Goal: Check status: Check status

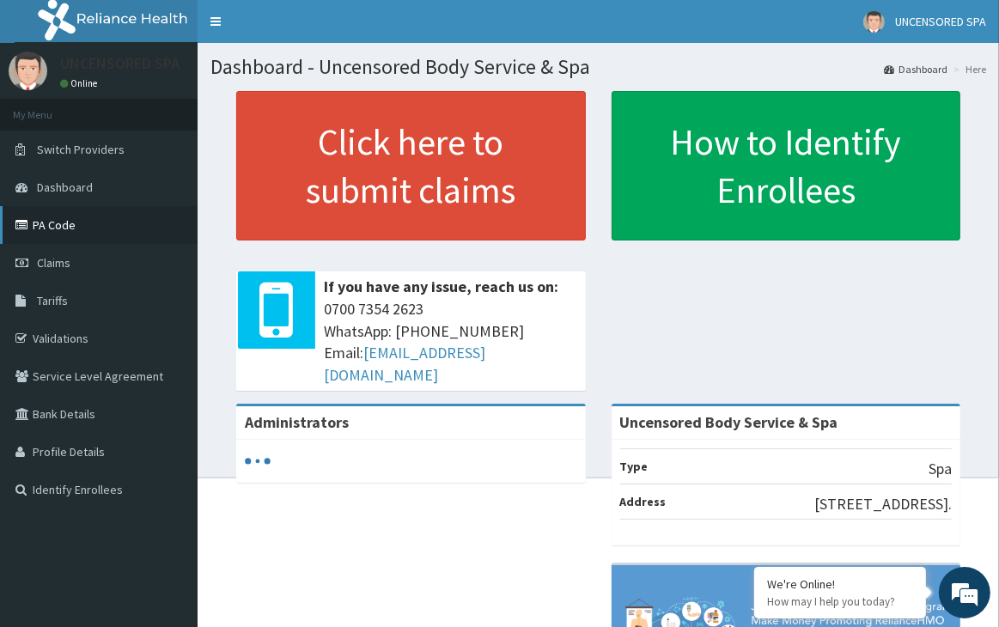
click at [68, 219] on link "PA Code" at bounding box center [99, 225] width 198 height 38
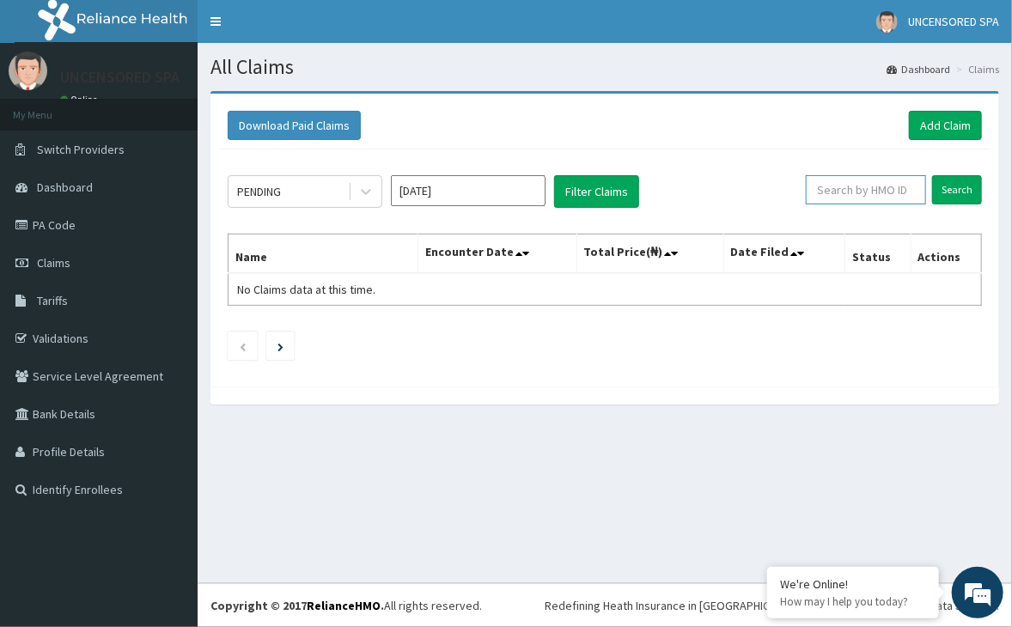
click at [873, 195] on input "text" at bounding box center [866, 189] width 120 height 29
paste input "PRS/10099/B"
type input "PRS/10099/B"
click at [932, 175] on input "Search" at bounding box center [957, 189] width 50 height 29
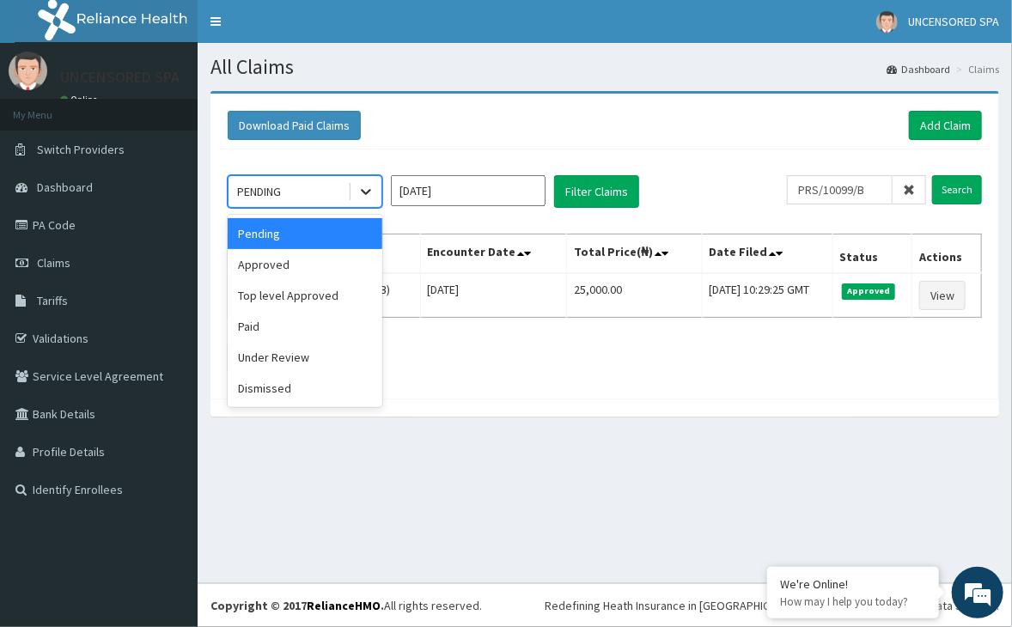
click at [363, 197] on icon at bounding box center [365, 191] width 17 height 17
click at [301, 273] on div "Approved" at bounding box center [305, 264] width 155 height 31
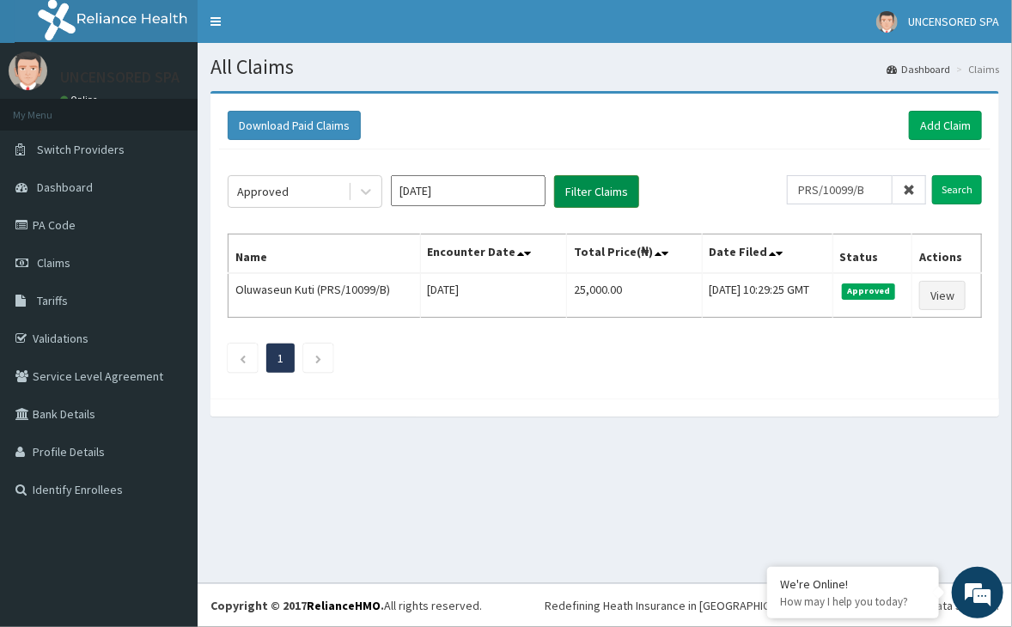
click at [596, 183] on button "Filter Claims" at bounding box center [596, 191] width 85 height 33
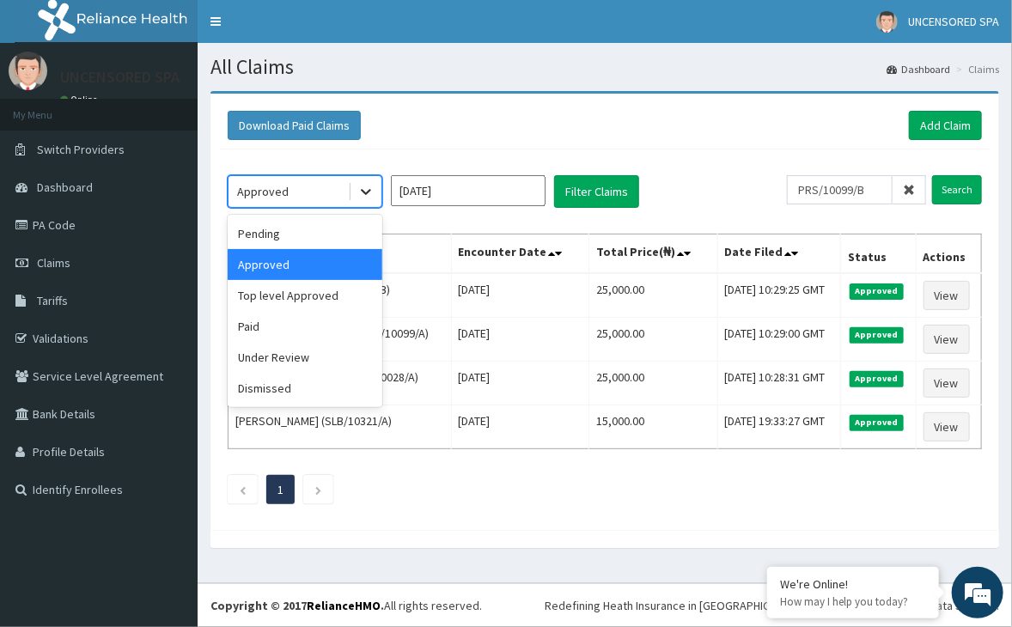
click at [369, 201] on div at bounding box center [365, 191] width 31 height 31
click at [302, 365] on div "Under Review" at bounding box center [305, 357] width 155 height 31
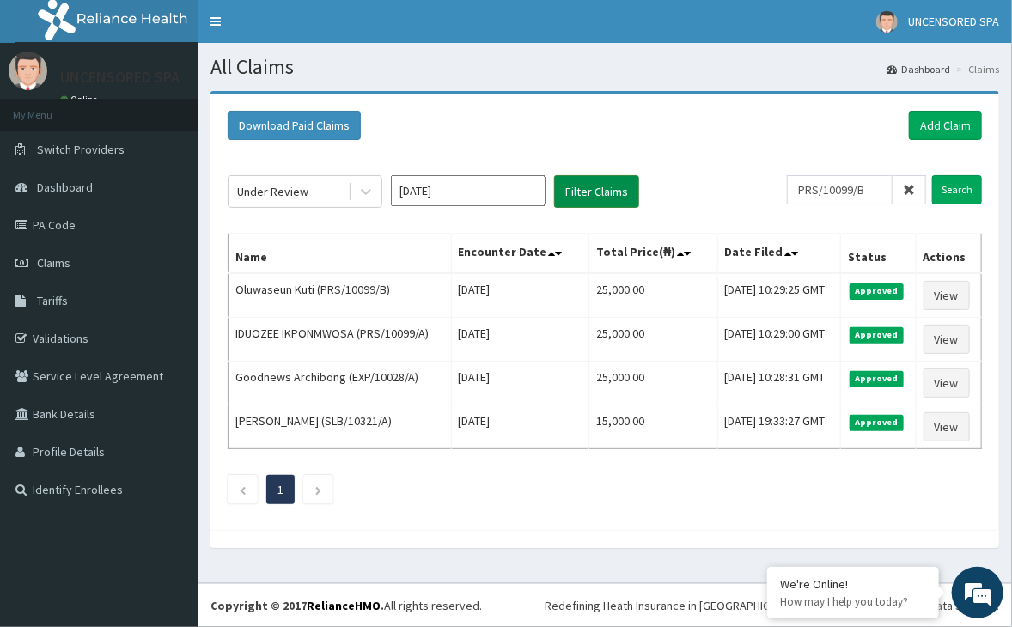
click at [569, 176] on button "Filter Claims" at bounding box center [596, 191] width 85 height 33
